Goal: Use online tool/utility: Utilize a website feature to perform a specific function

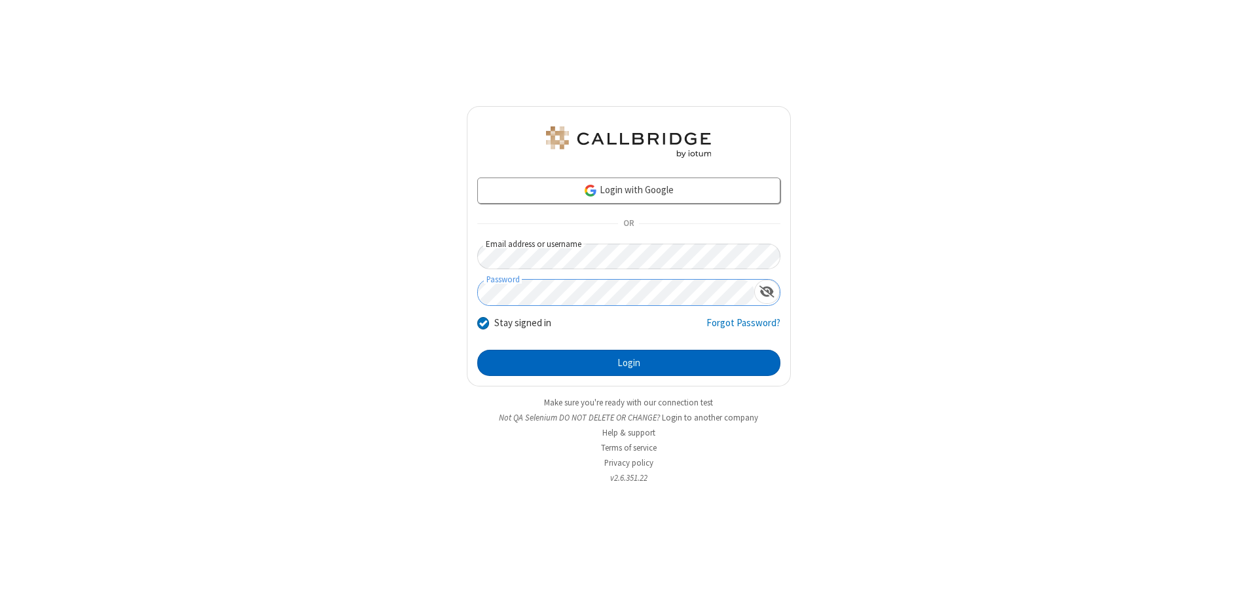
click at [629, 363] on button "Login" at bounding box center [628, 363] width 303 height 26
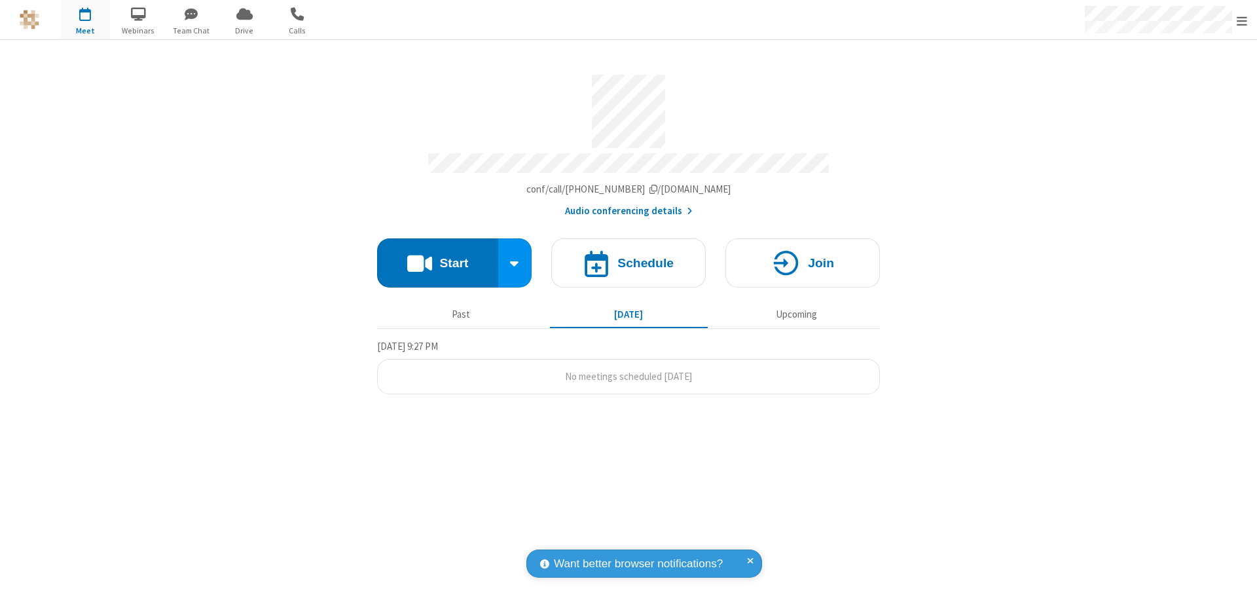
click at [437, 257] on button "Start" at bounding box center [437, 262] width 121 height 49
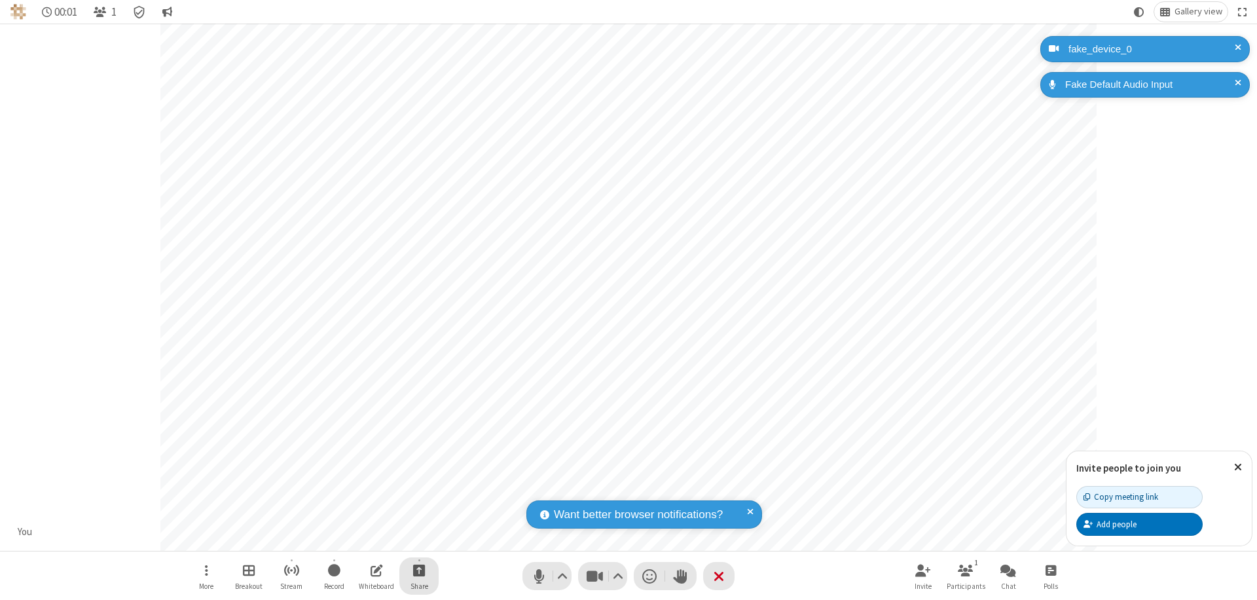
click at [419, 570] on span "Start sharing" at bounding box center [419, 570] width 12 height 16
click at [418, 490] on span "Share additional camera" at bounding box center [426, 492] width 97 height 11
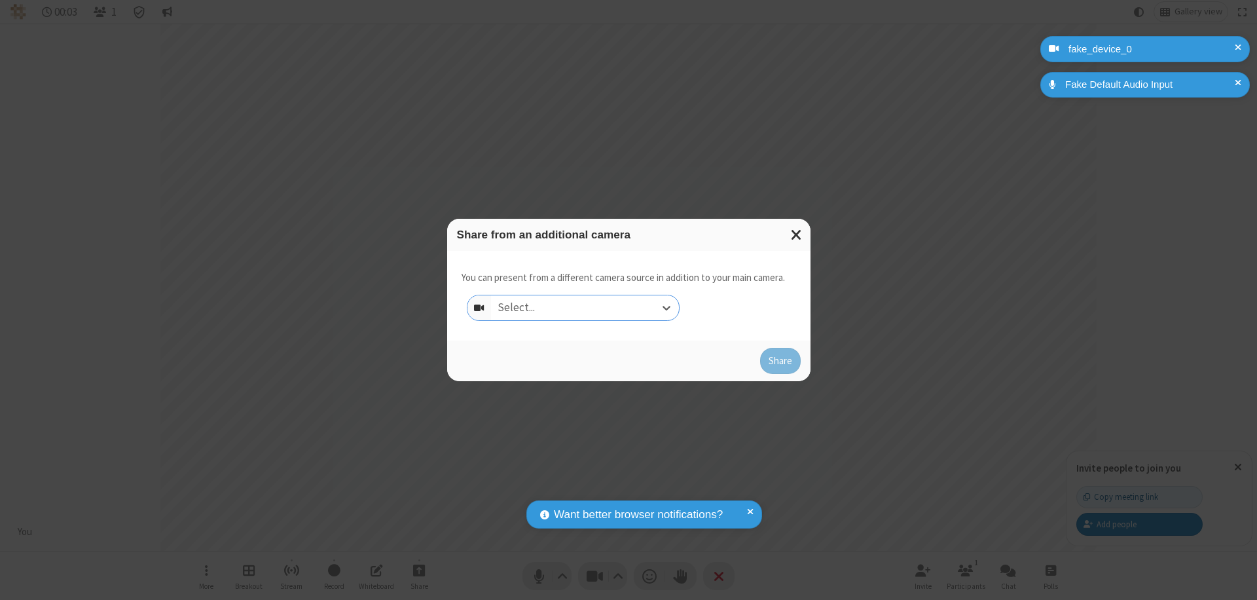
click at [585, 308] on div "Select..." at bounding box center [585, 307] width 188 height 25
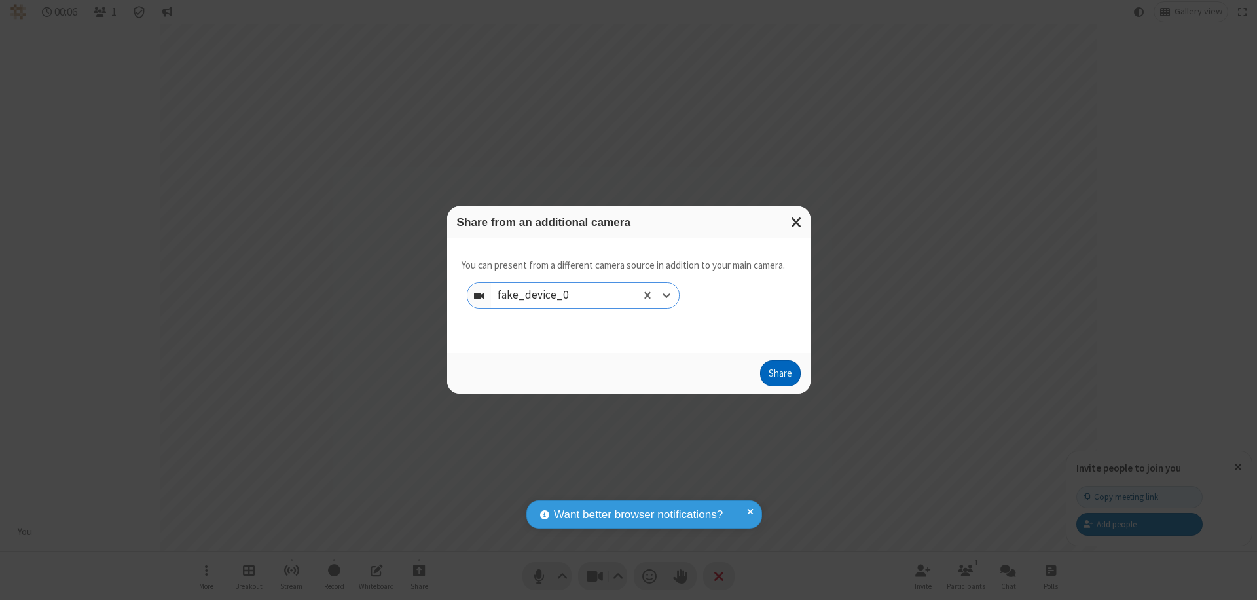
click at [780, 376] on button "Share" at bounding box center [780, 373] width 41 height 26
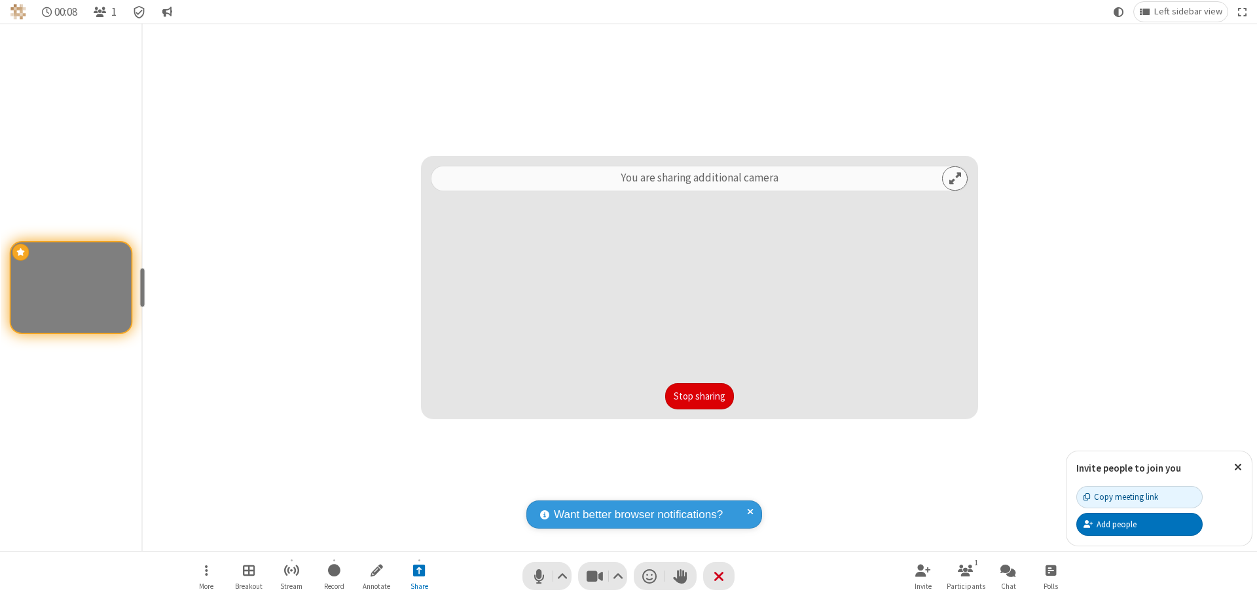
click at [699, 396] on button "Stop sharing" at bounding box center [699, 396] width 69 height 26
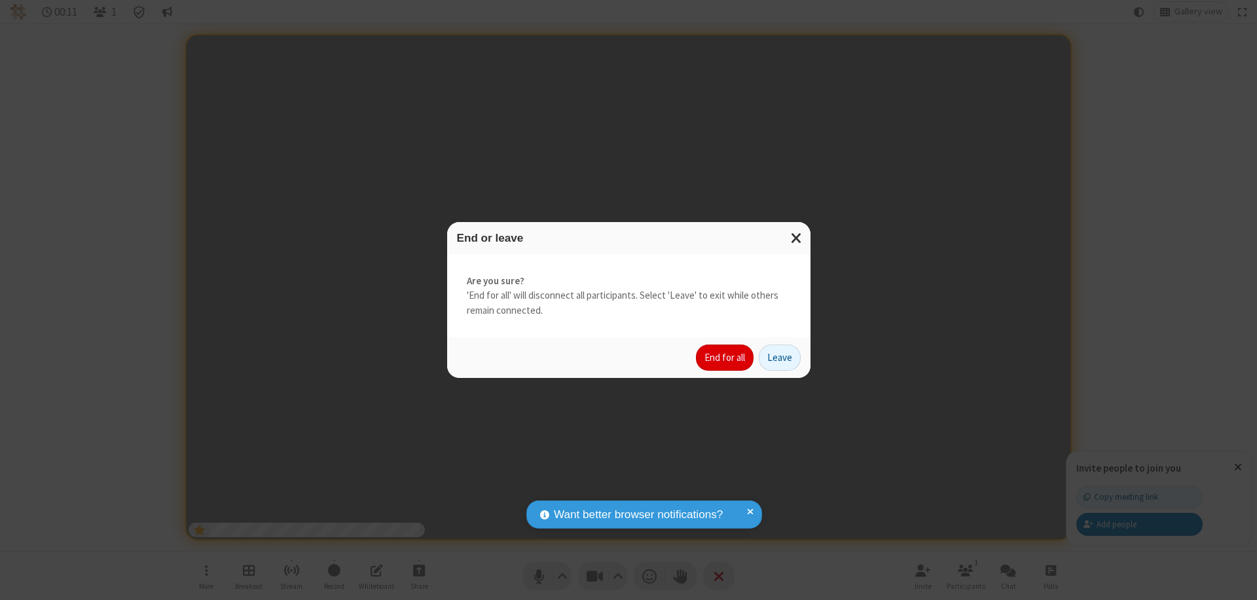
click at [726, 358] on button "End for all" at bounding box center [725, 357] width 58 height 26
